Goal: Task Accomplishment & Management: Use online tool/utility

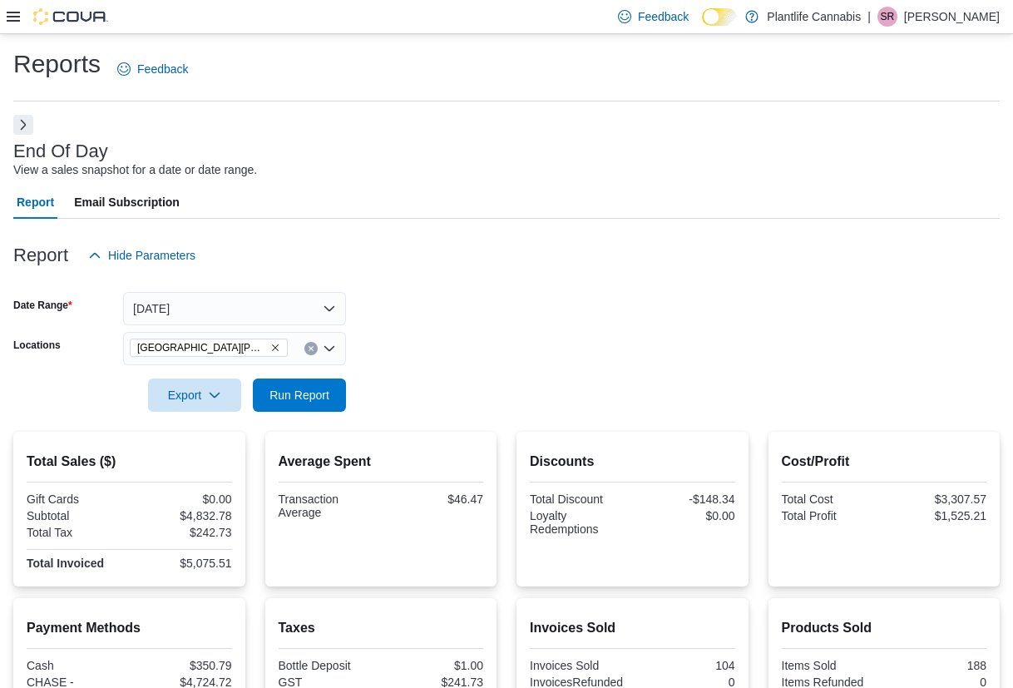
scroll to position [275, 0]
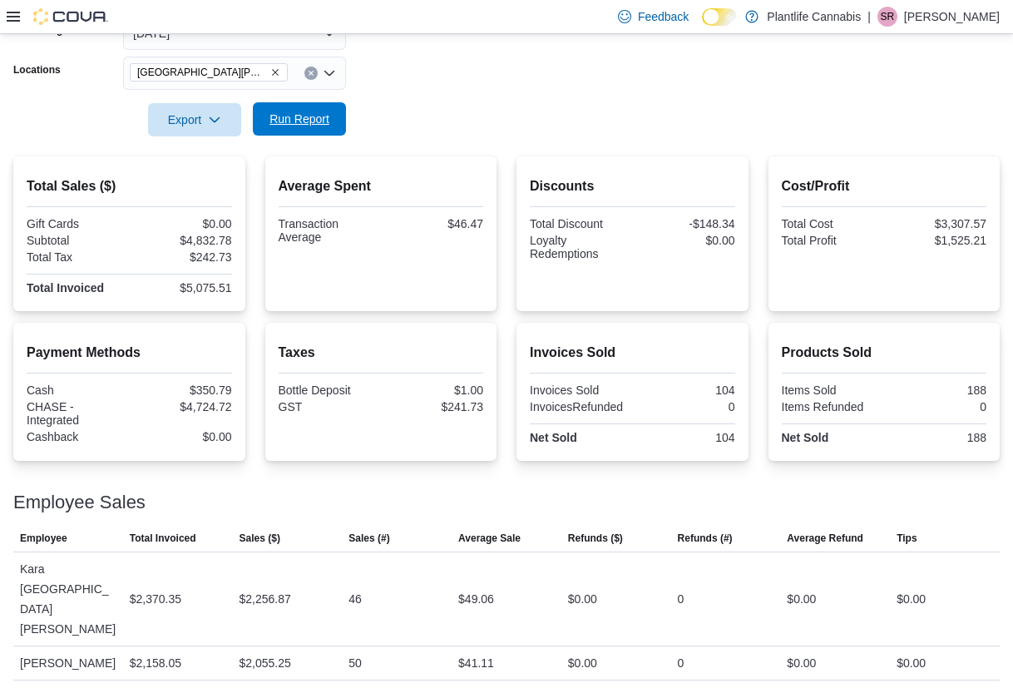
click at [297, 126] on span "Run Report" at bounding box center [299, 119] width 60 height 17
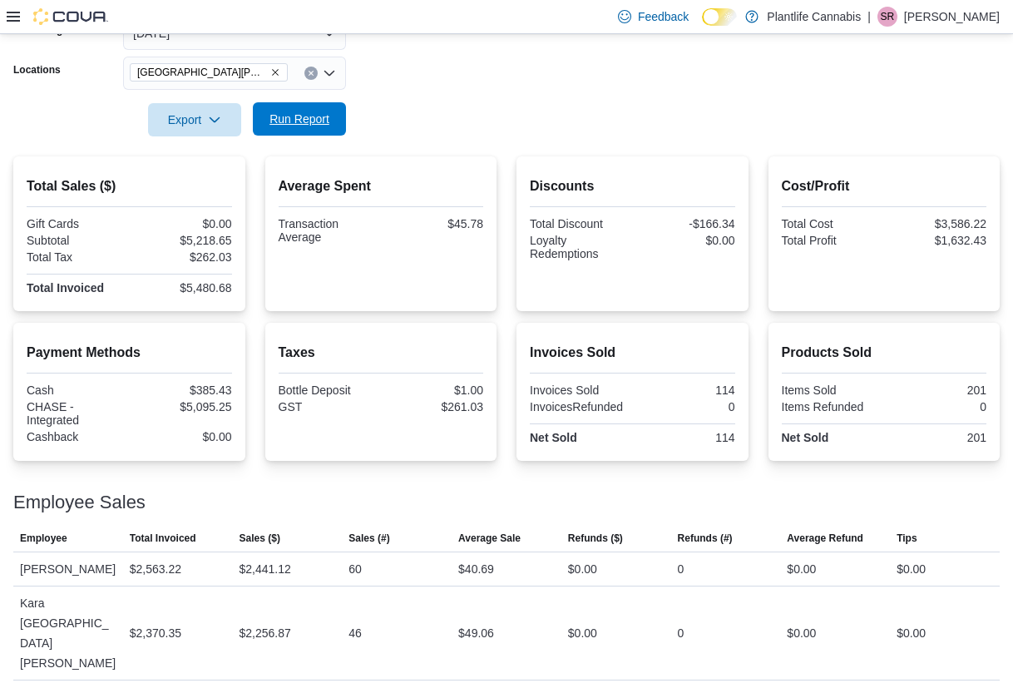
click at [318, 134] on span "Run Report" at bounding box center [299, 118] width 73 height 33
click at [206, 287] on div "$5,480.68" at bounding box center [181, 287] width 99 height 13
copy div "$5,480.68"
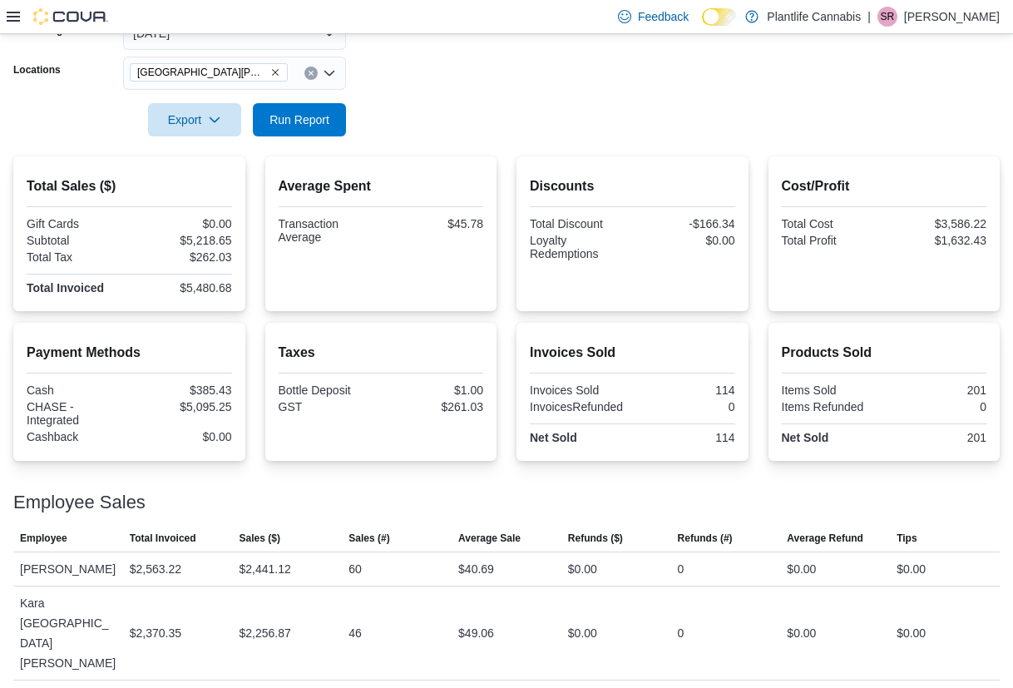
click at [220, 407] on div "$5,095.25" at bounding box center [181, 406] width 99 height 13
copy div "5,095.25"
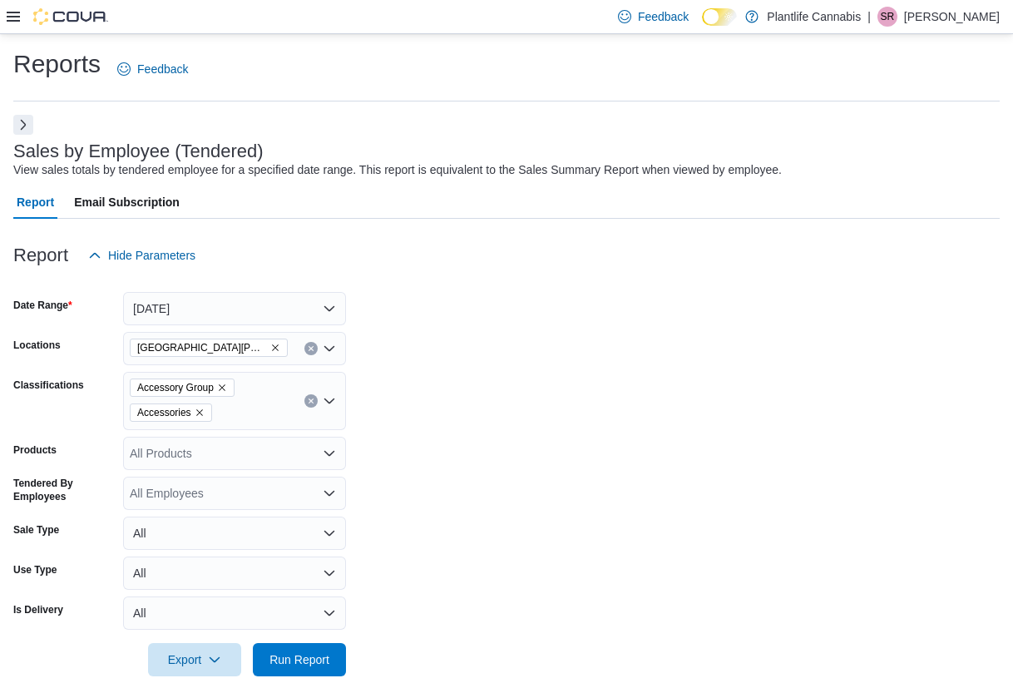
scroll to position [248, 0]
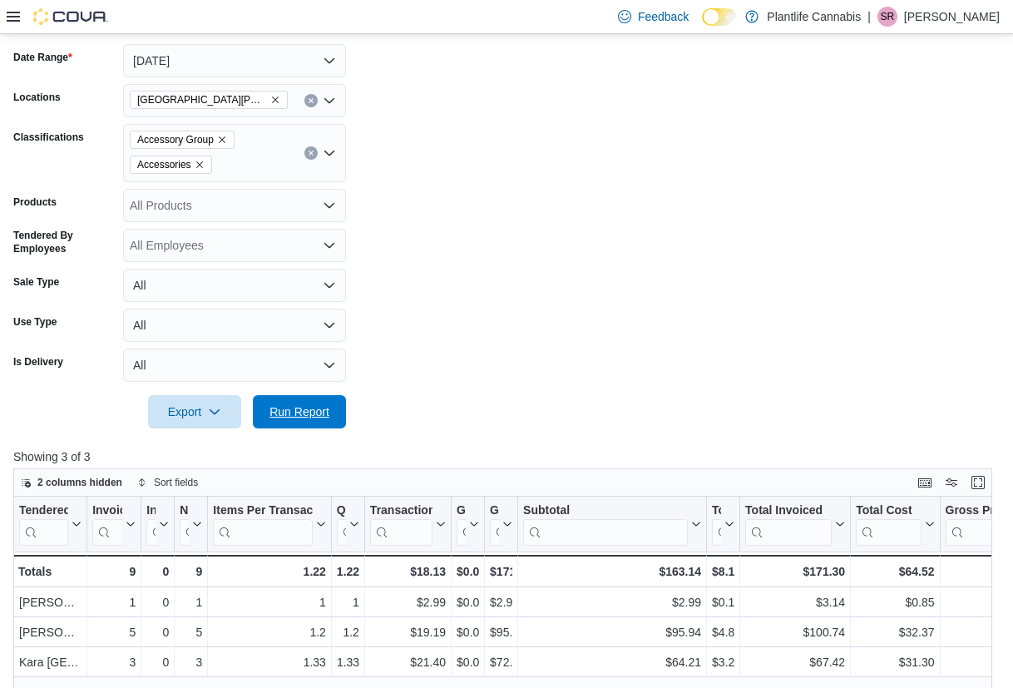
click at [322, 412] on span "Run Report" at bounding box center [299, 411] width 60 height 17
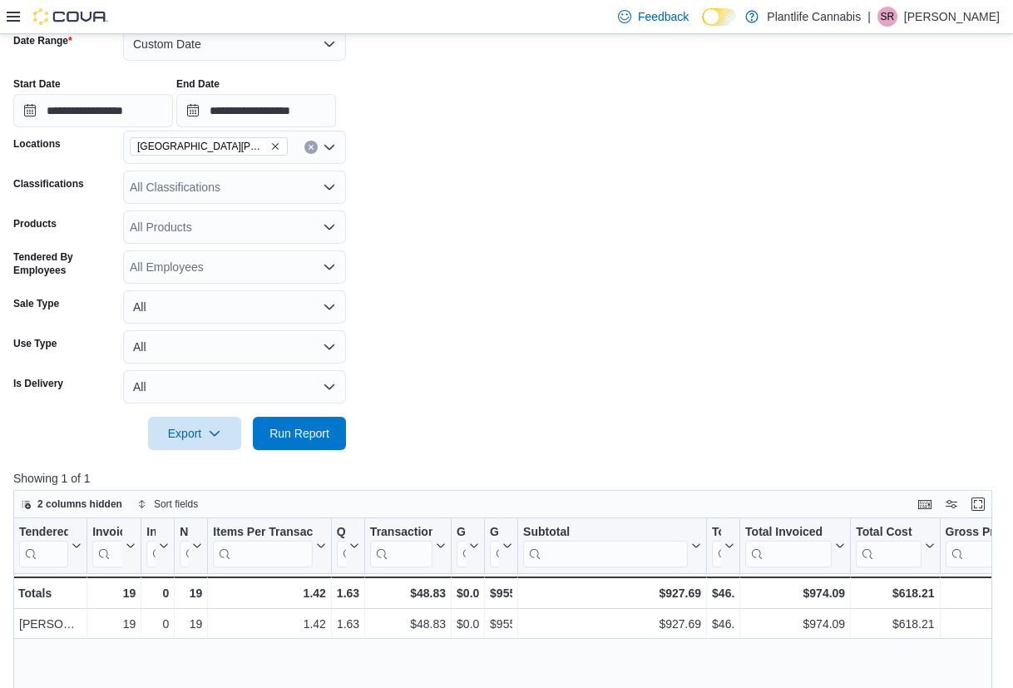
scroll to position [264, 0]
click at [304, 421] on span "Run Report" at bounding box center [299, 432] width 73 height 33
